Goal: Transaction & Acquisition: Book appointment/travel/reservation

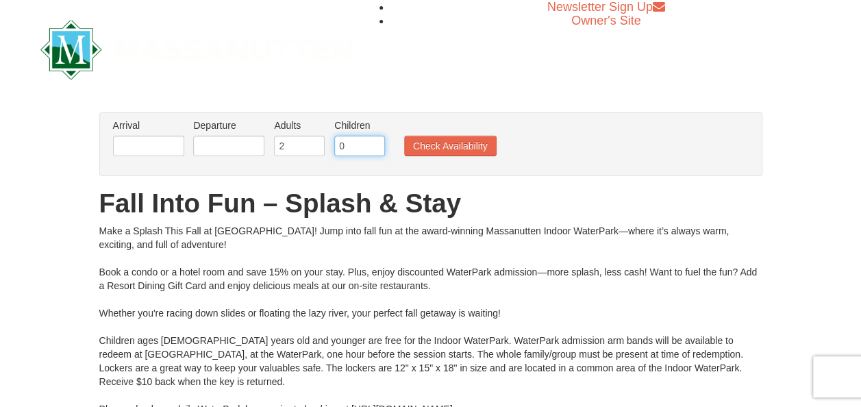
click at [348, 147] on input "0" at bounding box center [359, 146] width 51 height 21
click at [348, 147] on input "number" at bounding box center [359, 146] width 51 height 21
click at [375, 147] on input "0" at bounding box center [359, 146] width 51 height 21
click at [372, 144] on input "1" at bounding box center [359, 146] width 51 height 21
click at [372, 144] on input "2" at bounding box center [359, 146] width 51 height 21
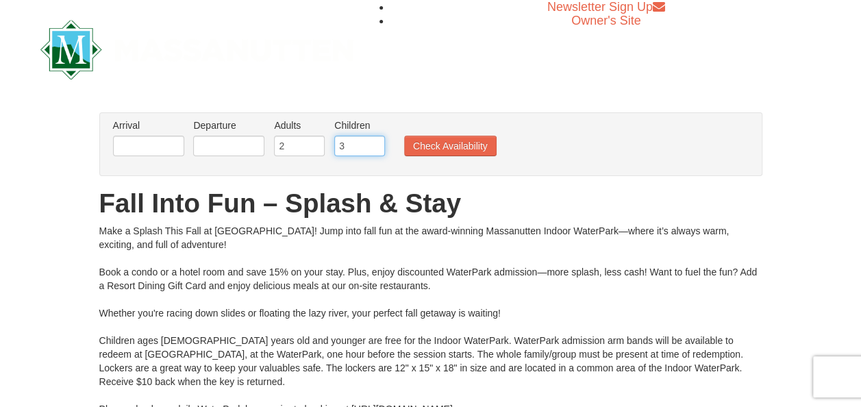
type input "3"
click at [372, 144] on input "3" at bounding box center [359, 146] width 51 height 21
click at [140, 147] on input "text" at bounding box center [148, 146] width 71 height 21
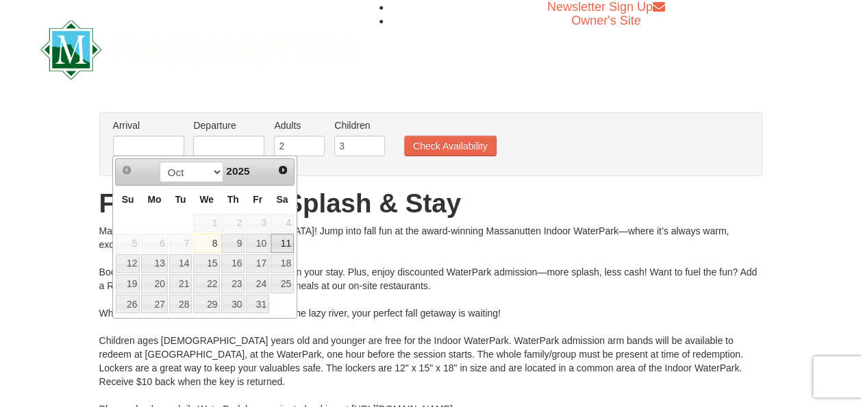
click at [280, 243] on link "11" at bounding box center [282, 243] width 23 height 19
type input "[DATE]"
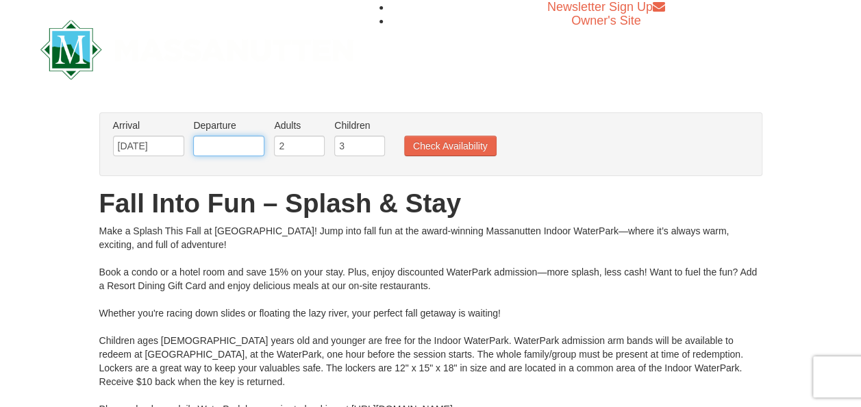
click at [234, 140] on input "text" at bounding box center [228, 146] width 71 height 21
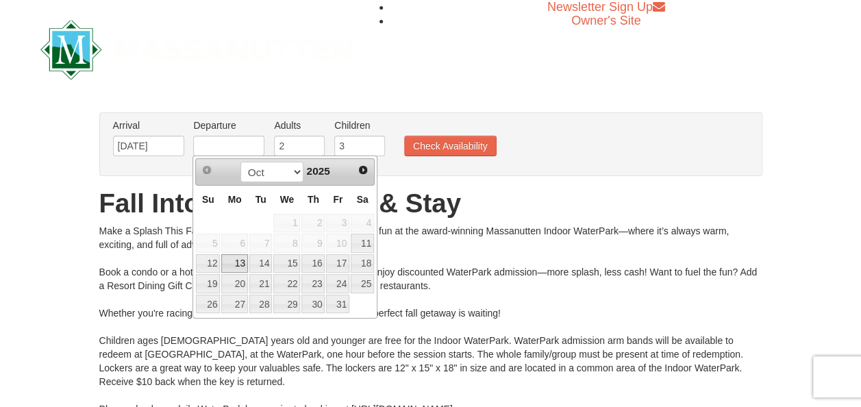
click at [236, 263] on link "13" at bounding box center [234, 263] width 26 height 19
type input "[DATE]"
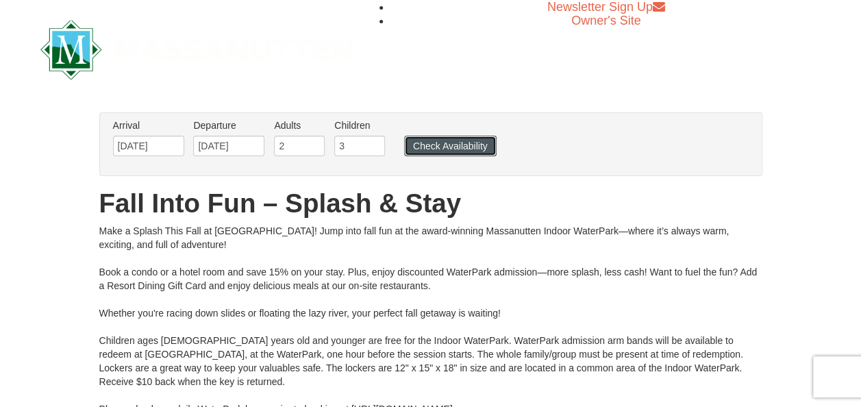
click at [455, 141] on button "Check Availability" at bounding box center [450, 146] width 92 height 21
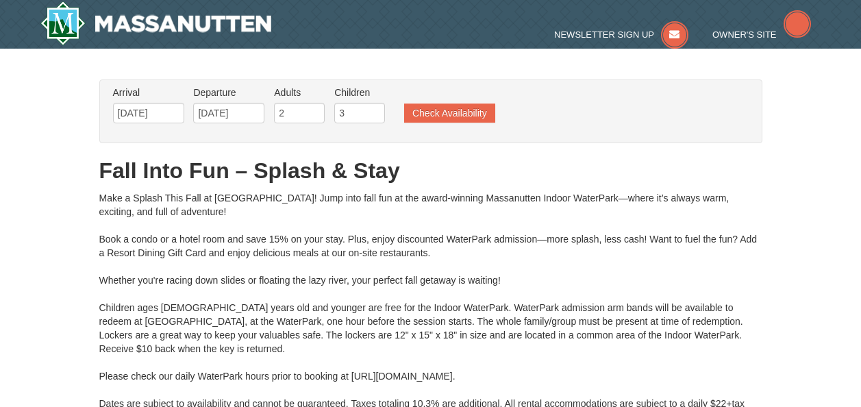
type input "[DATE]"
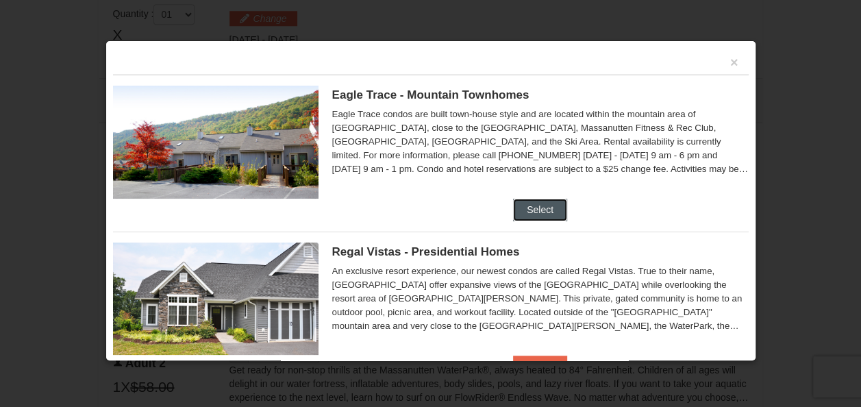
click at [531, 210] on button "Select" at bounding box center [540, 210] width 54 height 22
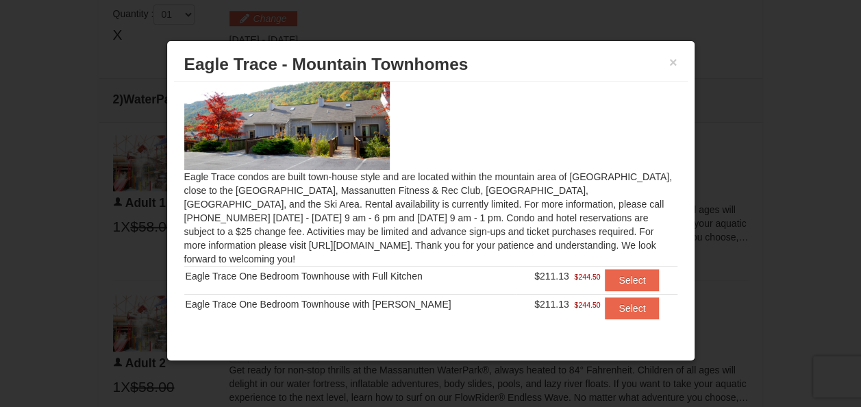
scroll to position [36, 0]
click at [612, 268] on button "Select" at bounding box center [632, 279] width 54 height 22
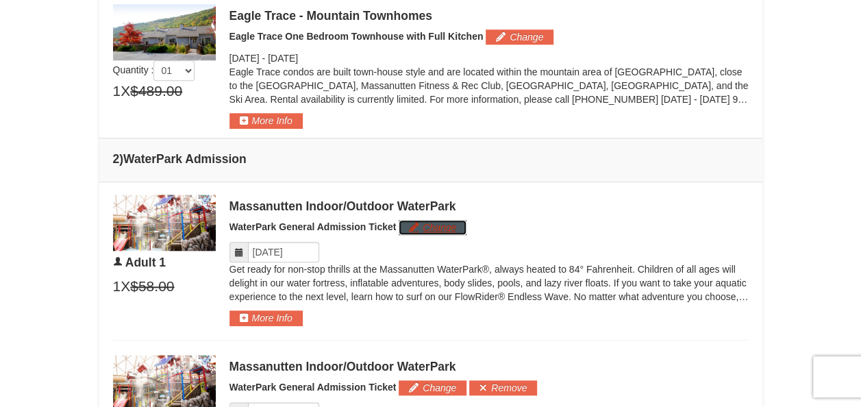
click at [423, 224] on button "Change" at bounding box center [433, 227] width 68 height 15
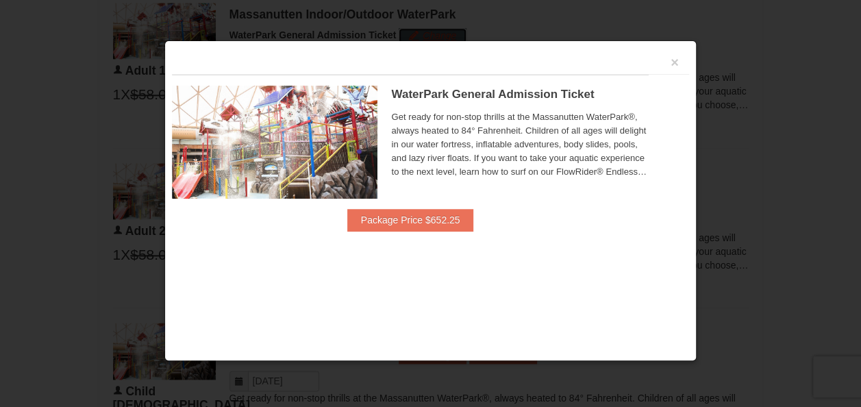
scroll to position [775, 0]
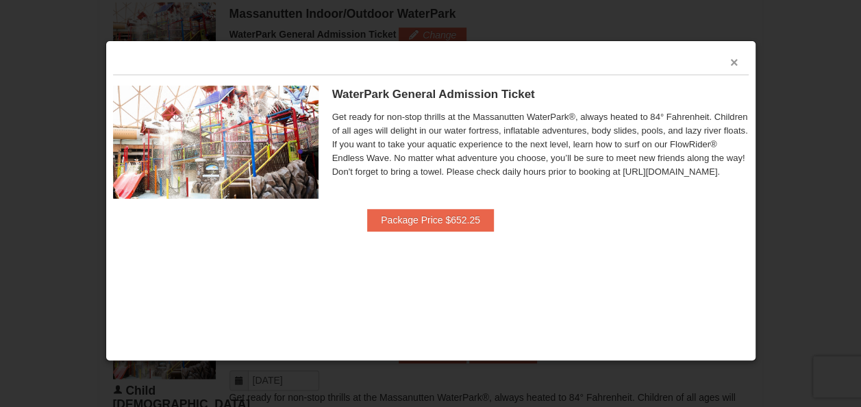
click at [730, 62] on button "×" at bounding box center [734, 62] width 8 height 14
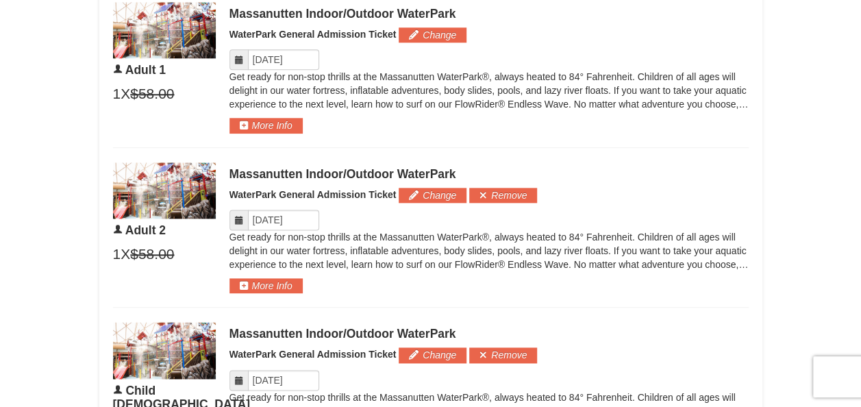
click at [238, 219] on icon at bounding box center [239, 220] width 10 height 10
click at [271, 215] on input "Please format dates MM/DD/YYYY" at bounding box center [283, 220] width 71 height 21
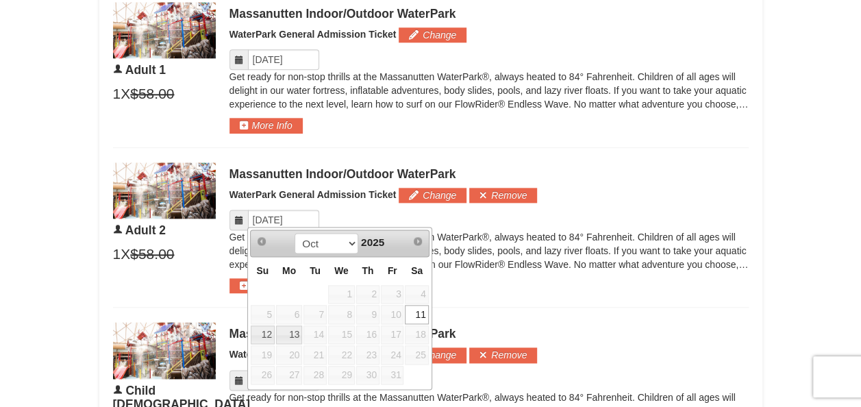
click at [479, 286] on div "Massanutten Indoor/Outdoor WaterPark WaterPark General Admission Ticket Change …" at bounding box center [488, 227] width 519 height 131
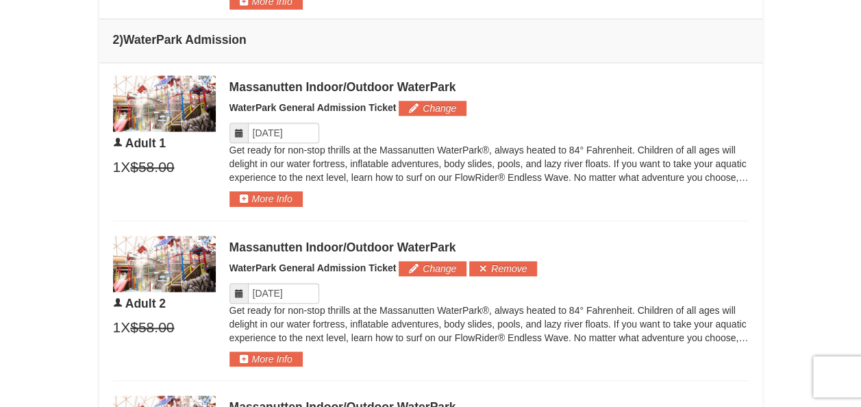
scroll to position [629, 0]
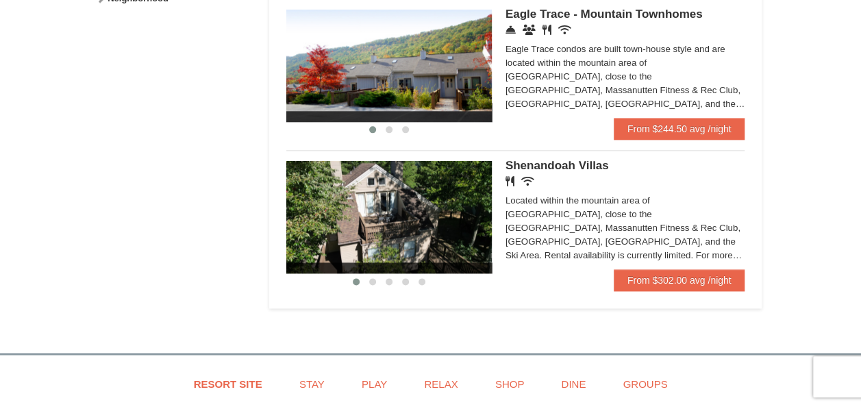
scroll to position [767, 0]
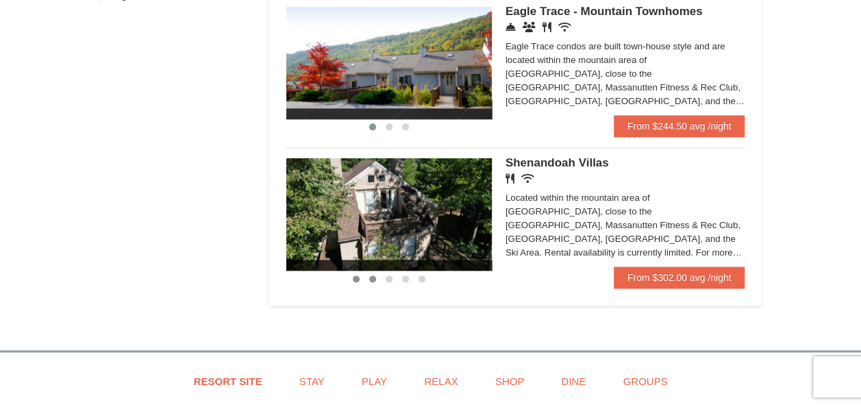
click at [370, 285] on button at bounding box center [372, 279] width 16 height 14
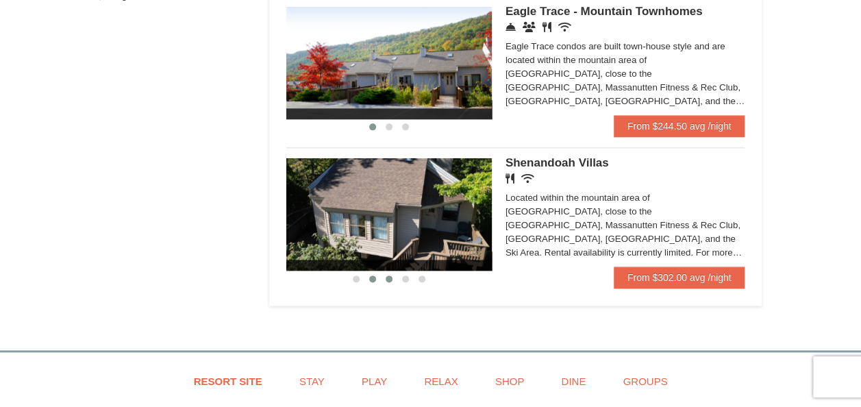
click at [388, 281] on span at bounding box center [389, 278] width 7 height 7
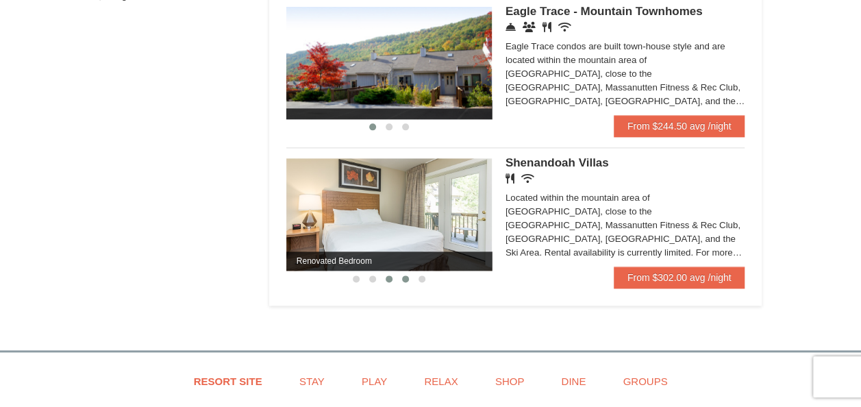
click at [406, 280] on span at bounding box center [405, 278] width 7 height 7
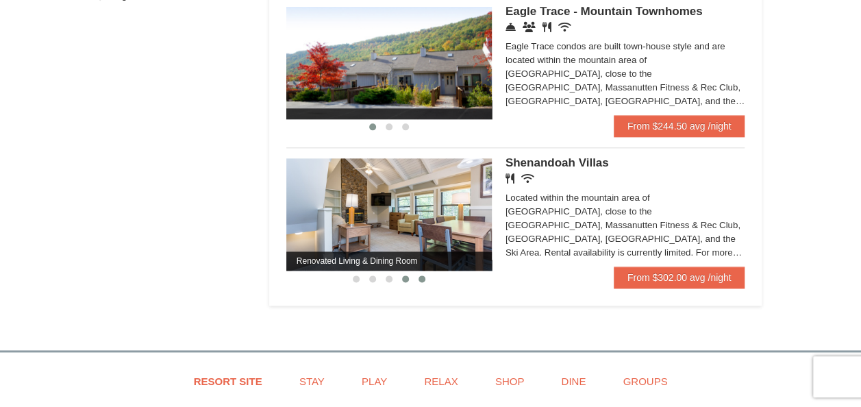
click at [427, 281] on button at bounding box center [422, 279] width 16 height 14
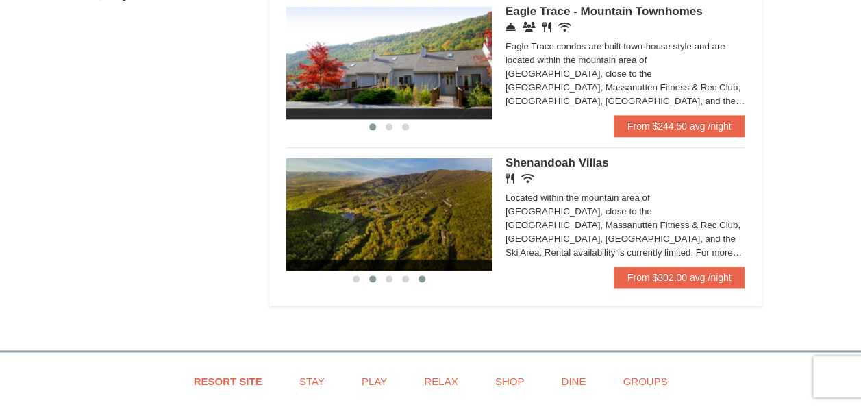
click at [377, 280] on button at bounding box center [372, 279] width 16 height 14
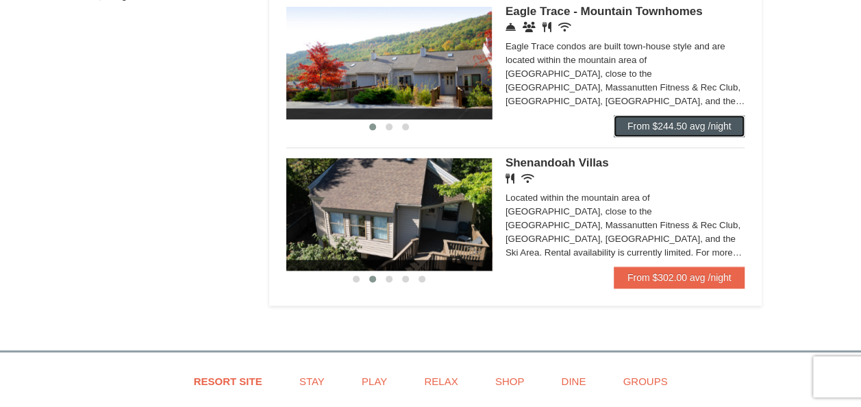
click at [663, 127] on link "From $244.50 avg /night" at bounding box center [679, 126] width 131 height 22
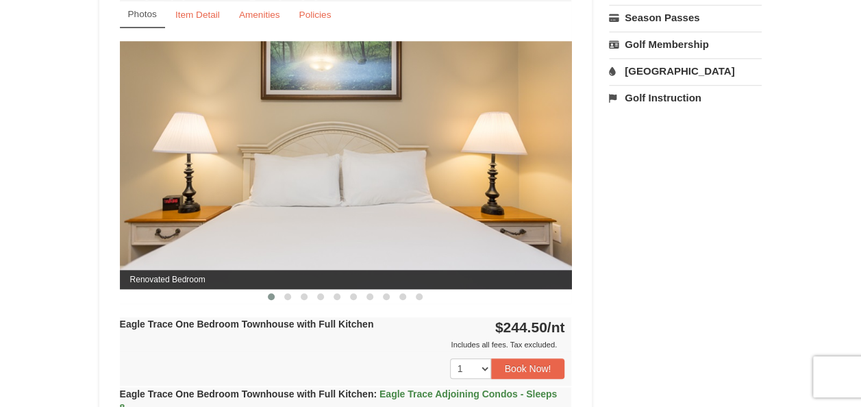
scroll to position [557, 0]
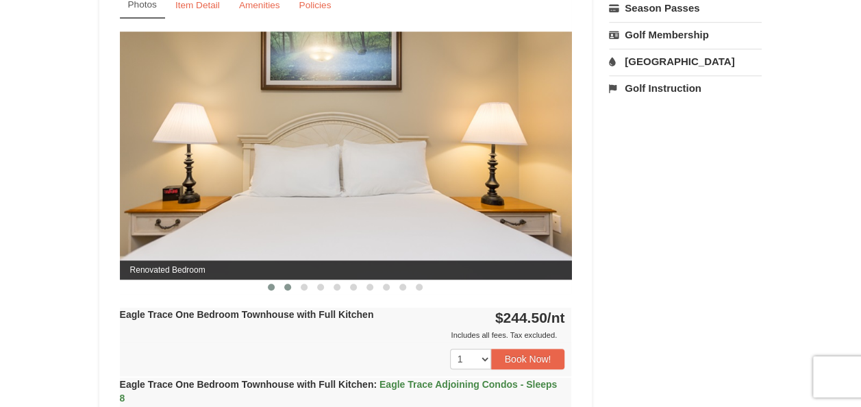
click at [286, 286] on span at bounding box center [287, 287] width 7 height 7
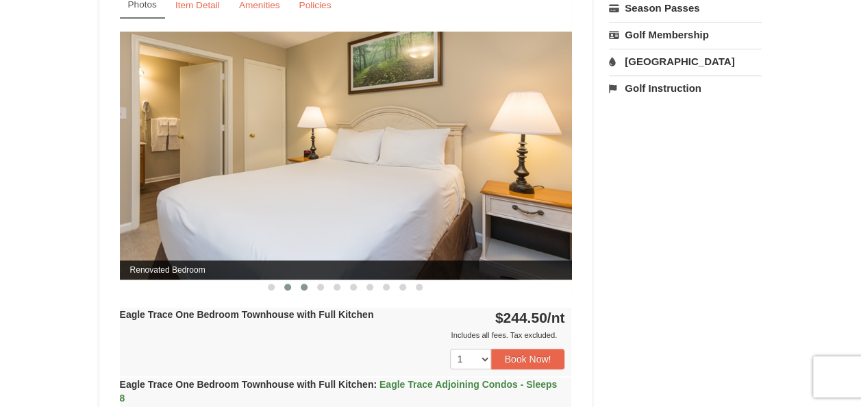
click at [303, 286] on span at bounding box center [304, 287] width 7 height 7
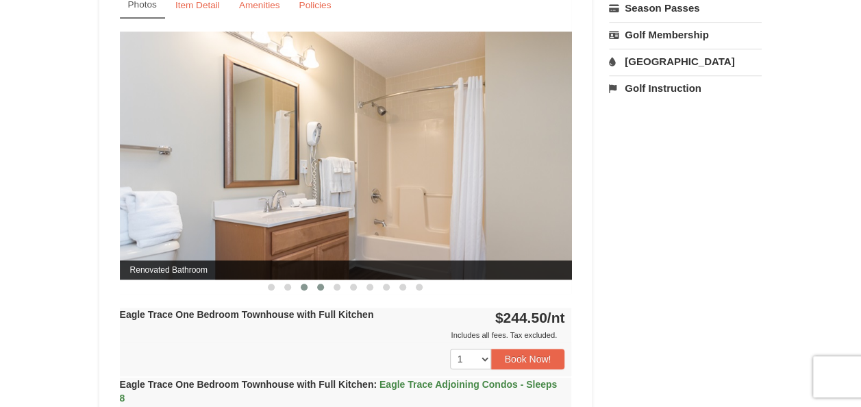
click at [324, 286] on button at bounding box center [320, 287] width 16 height 14
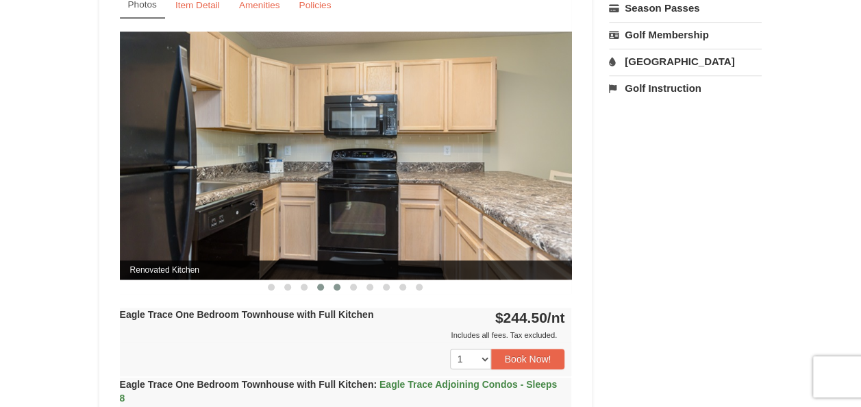
click at [340, 286] on span at bounding box center [337, 287] width 7 height 7
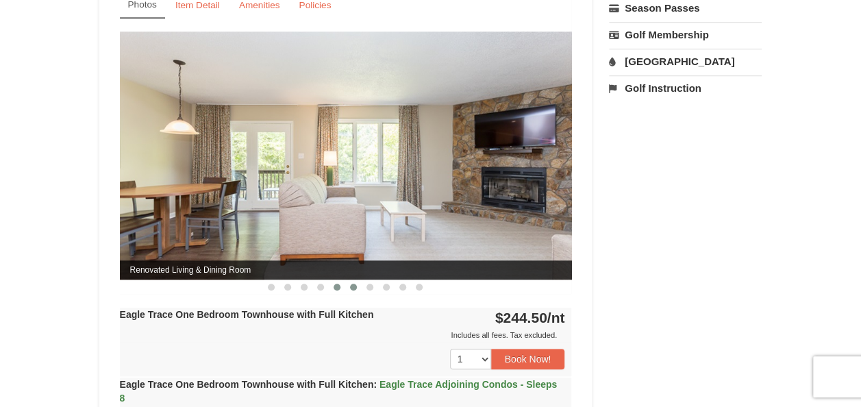
click at [353, 286] on span at bounding box center [353, 287] width 7 height 7
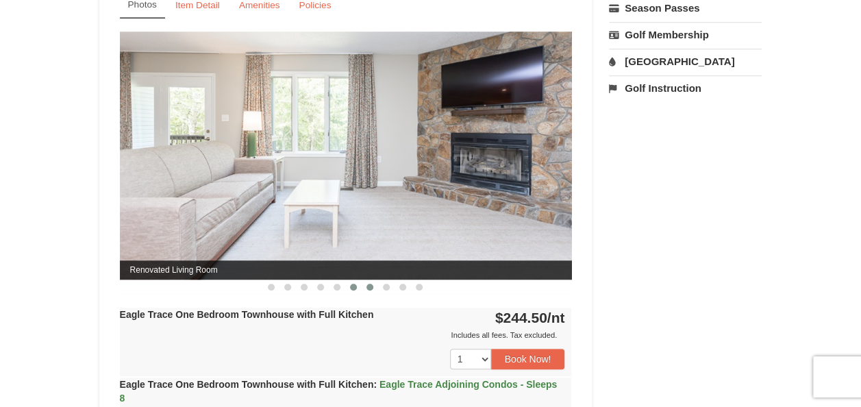
click at [371, 284] on span at bounding box center [369, 287] width 7 height 7
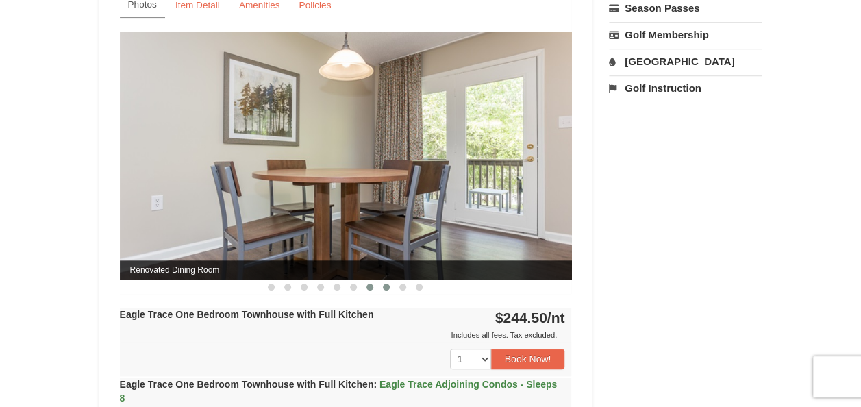
click at [385, 285] on span at bounding box center [386, 287] width 7 height 7
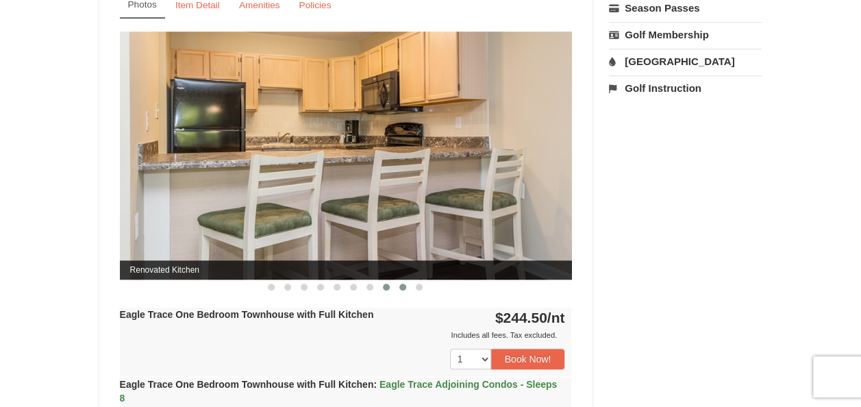
click at [401, 286] on span at bounding box center [402, 287] width 7 height 7
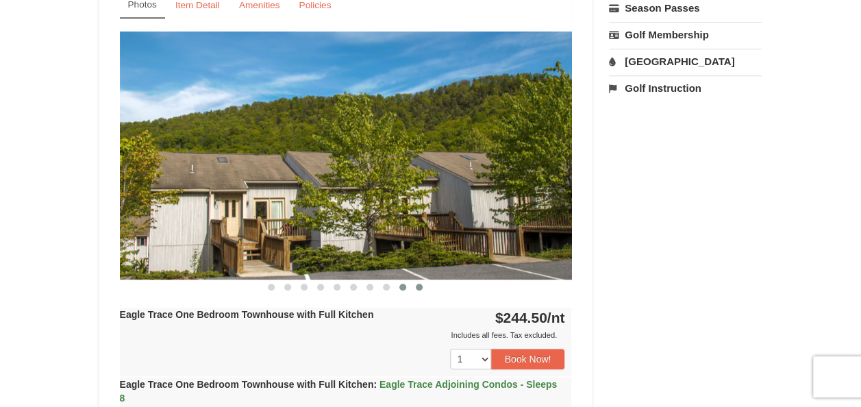
click at [421, 284] on span at bounding box center [419, 287] width 7 height 7
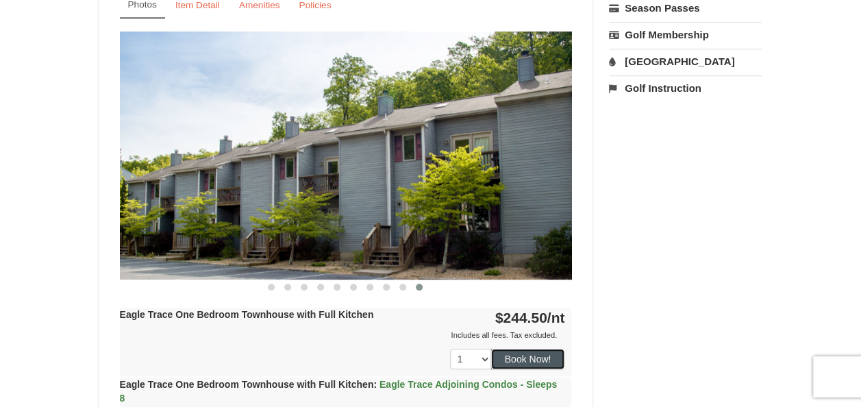
click at [508, 353] on button "Book Now!" at bounding box center [528, 359] width 74 height 21
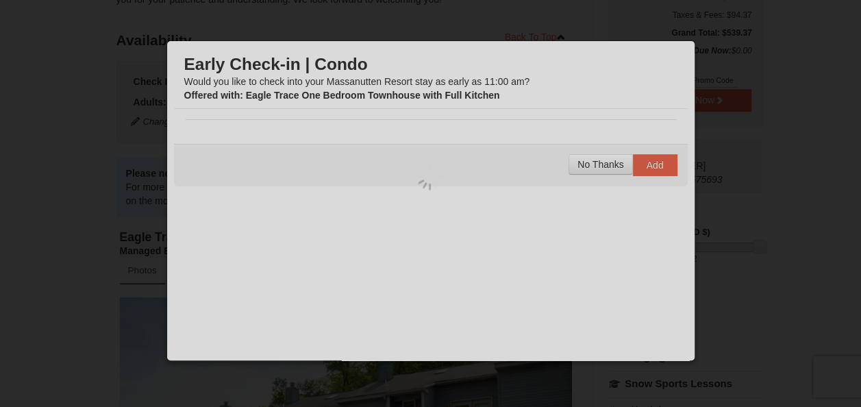
scroll to position [134, 0]
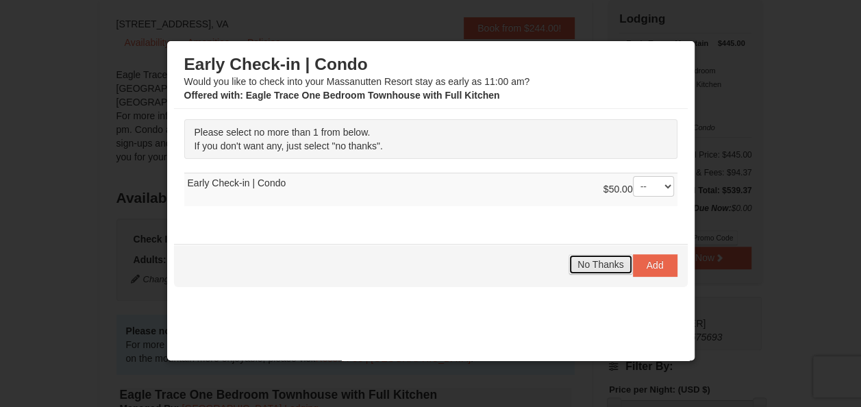
click at [588, 261] on span "No Thanks" at bounding box center [600, 264] width 46 height 11
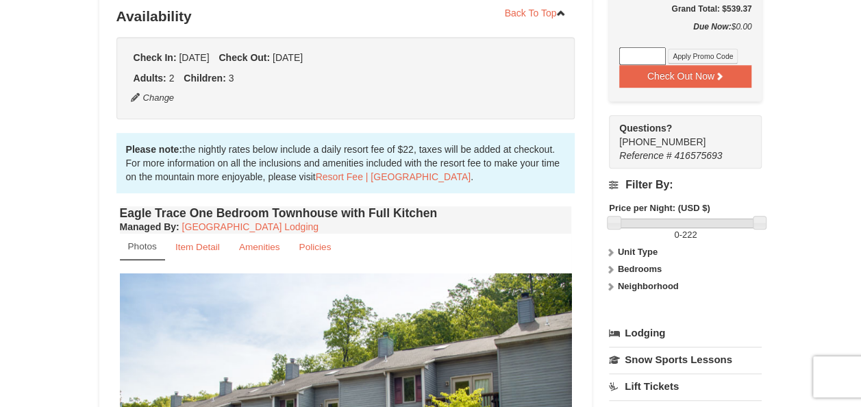
scroll to position [325, 0]
